Goal: Register for event/course

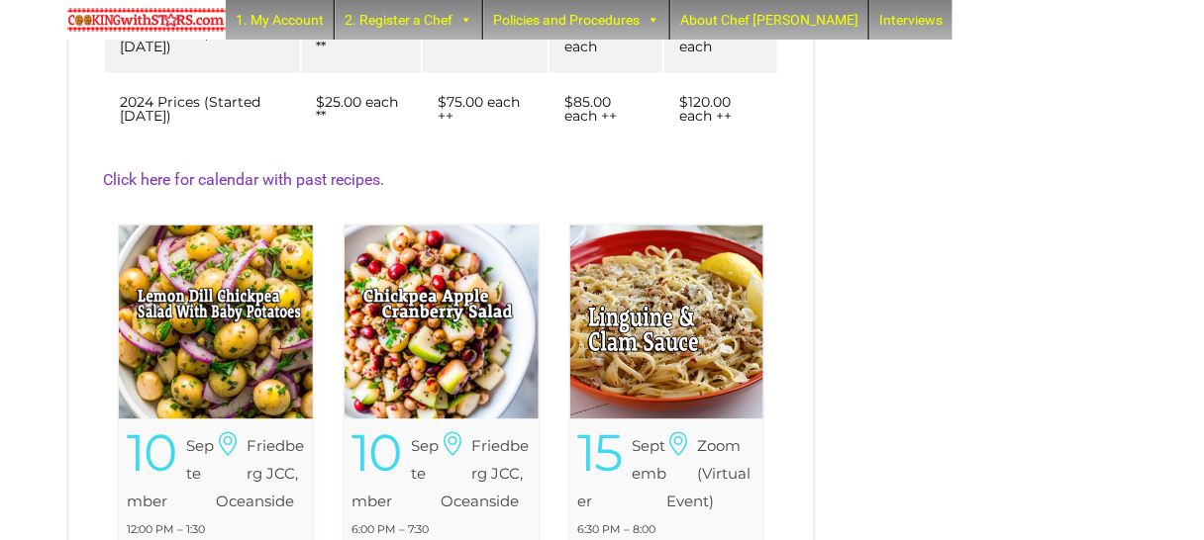
scroll to position [738, 0]
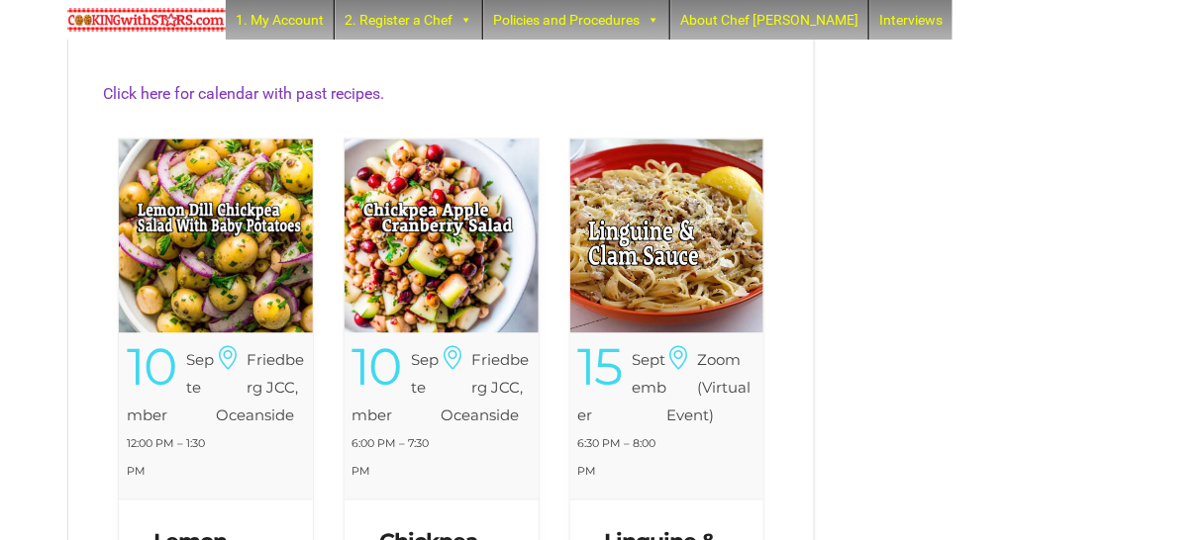
click at [232, 257] on img at bounding box center [216, 237] width 194 height 194
drag, startPoint x: 223, startPoint y: 246, endPoint x: 213, endPoint y: 223, distance: 25.7
click at [223, 246] on img at bounding box center [216, 237] width 194 height 194
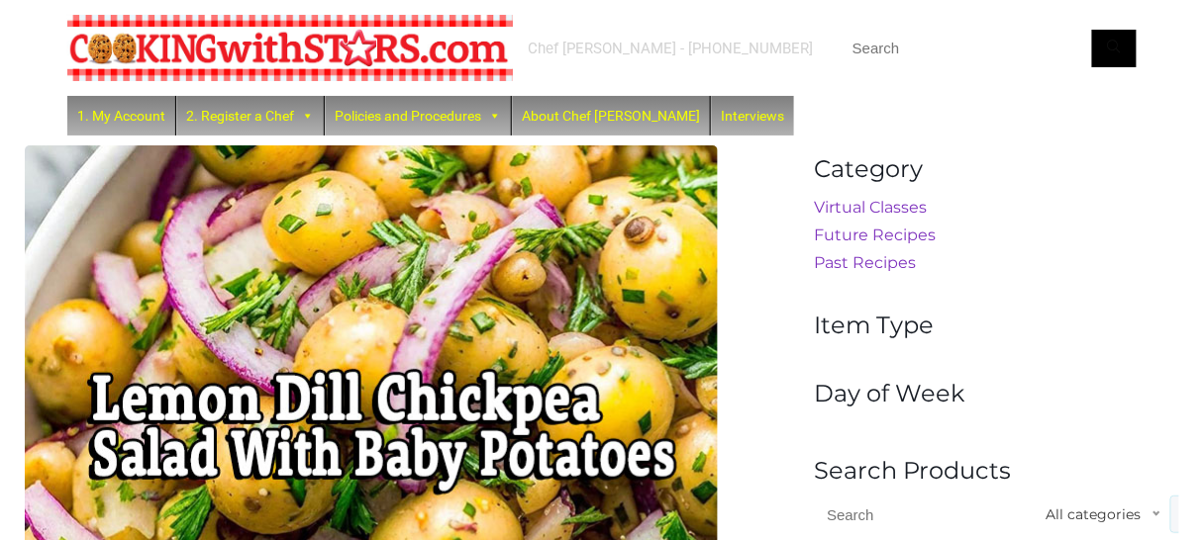
scroll to position [99, 0]
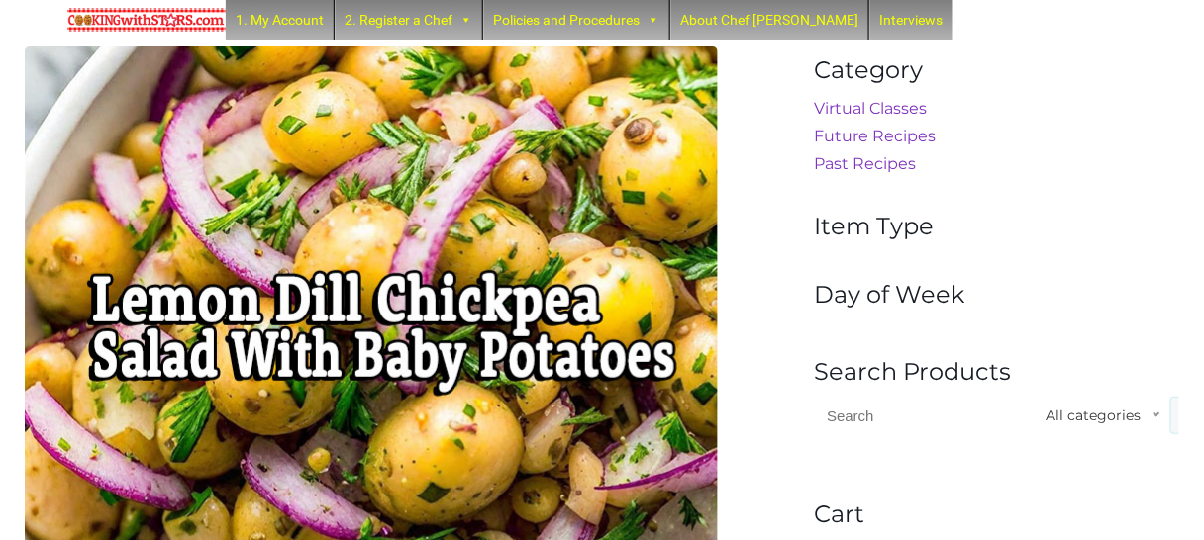
drag, startPoint x: 318, startPoint y: 244, endPoint x: 306, endPoint y: 257, distance: 18.3
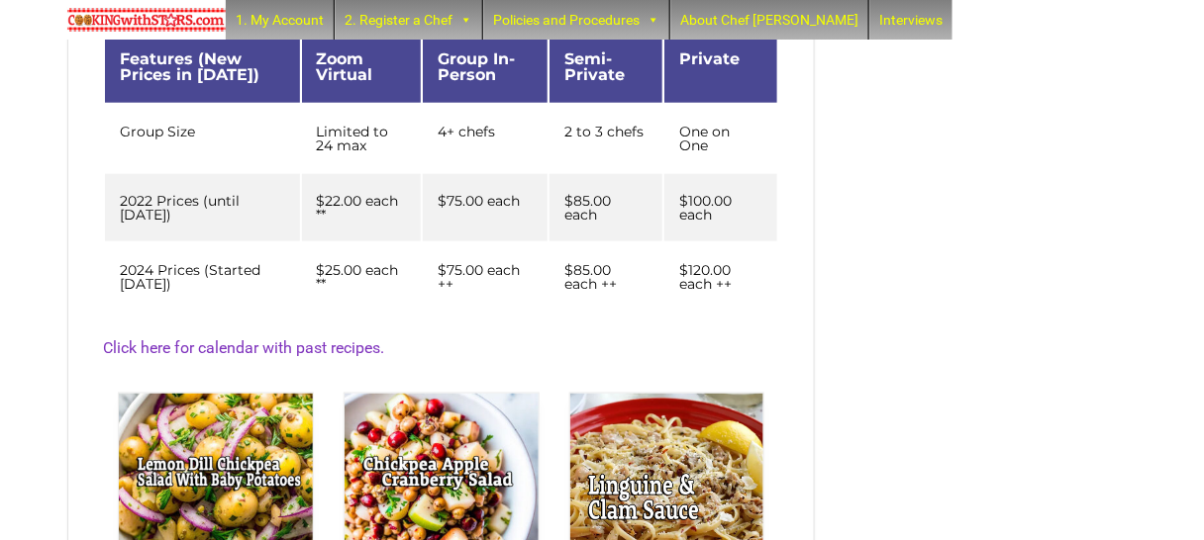
scroll to position [709, 0]
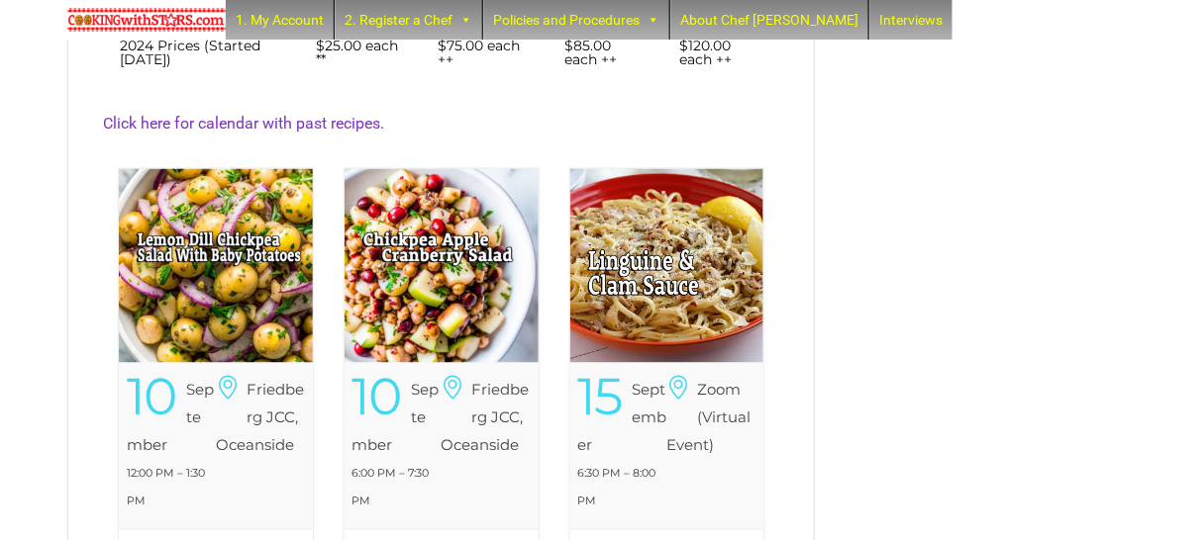
click at [448, 210] on img at bounding box center [441, 266] width 194 height 194
click at [435, 250] on img at bounding box center [441, 266] width 194 height 194
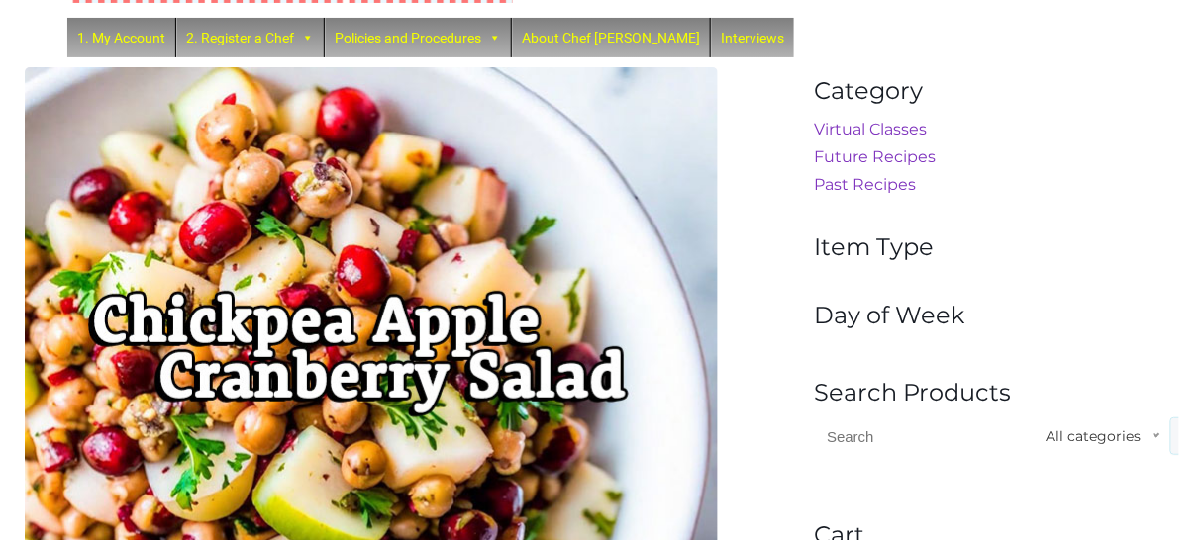
scroll to position [80, 0]
